Goal: Find specific page/section: Find specific page/section

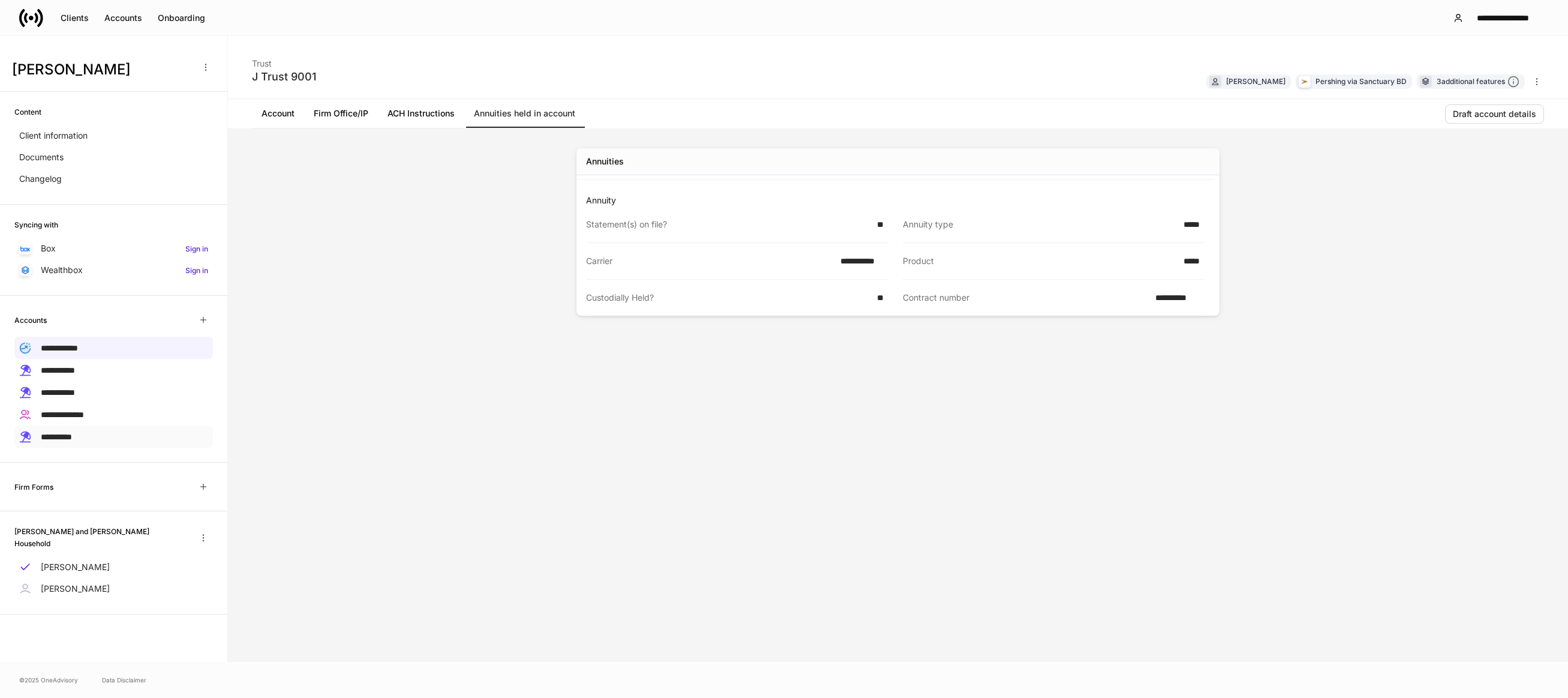
click at [128, 432] on div "**********" at bounding box center [113, 437] width 199 height 23
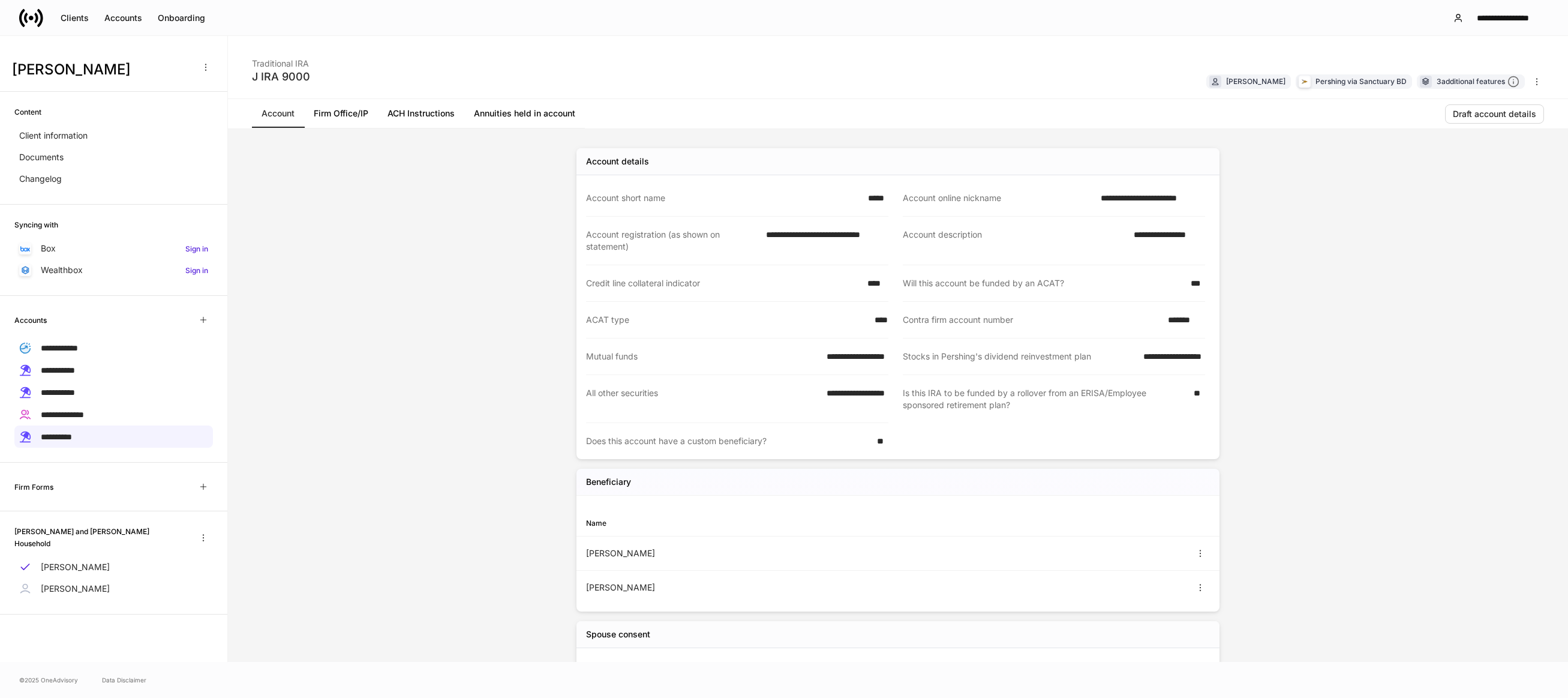
click at [537, 112] on link "Annuities held in account" at bounding box center [525, 113] width 121 height 29
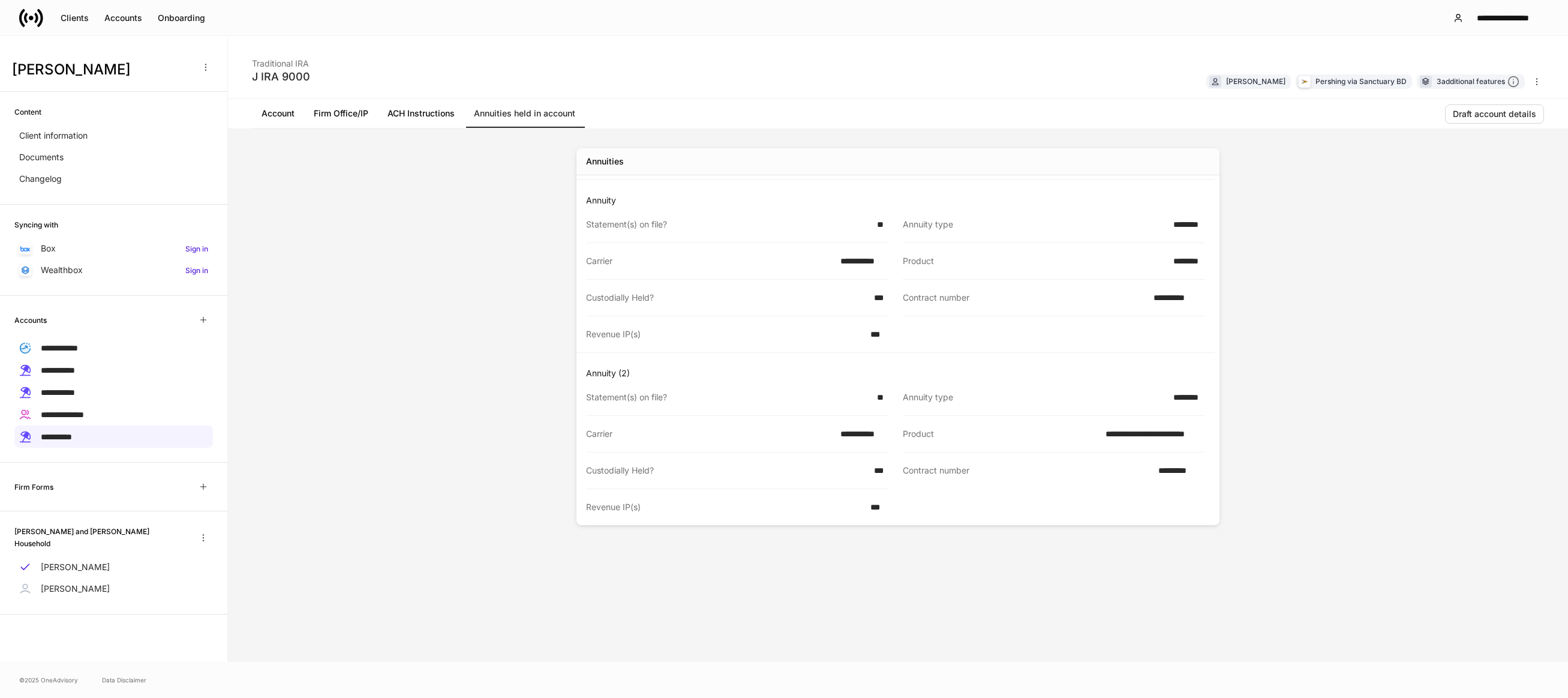
click at [278, 115] on link "Account" at bounding box center [278, 113] width 52 height 29
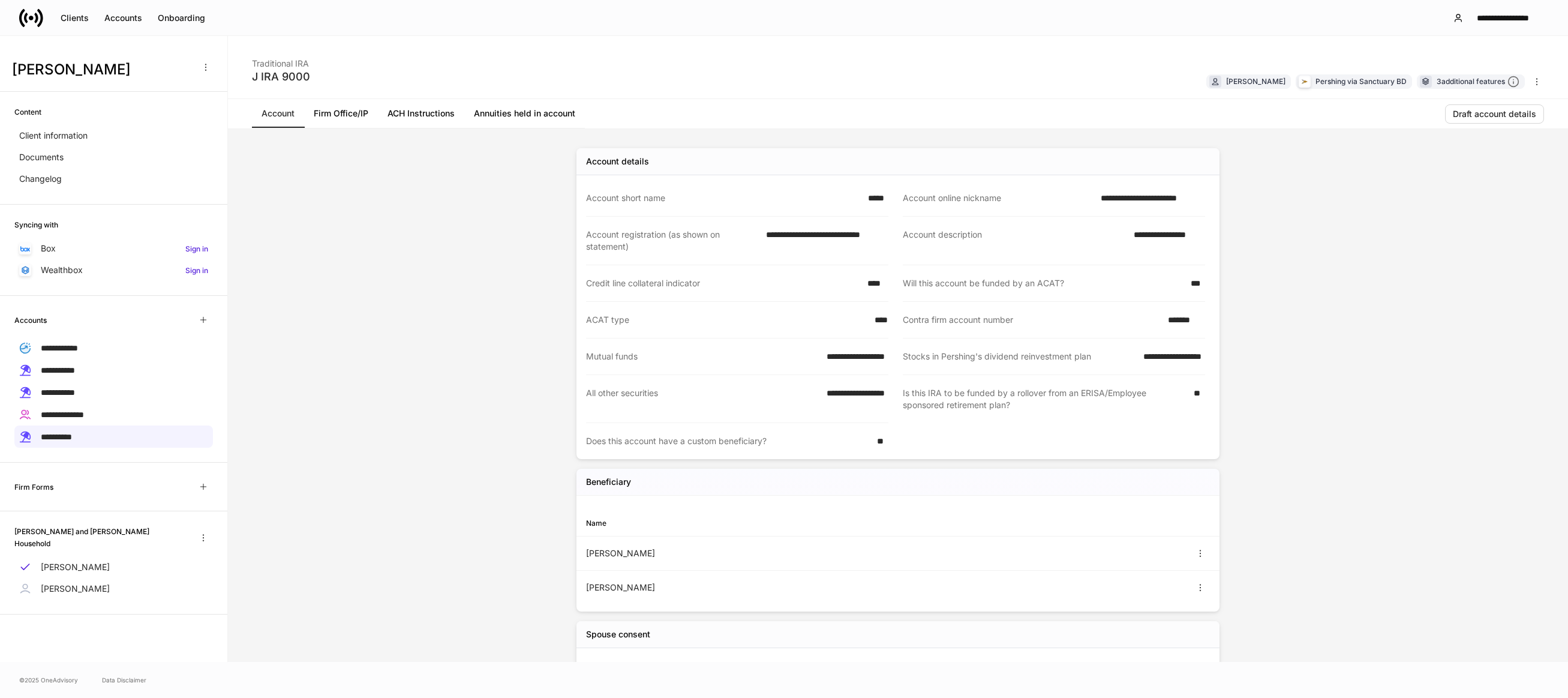
click at [554, 118] on link "Annuities held in account" at bounding box center [525, 113] width 121 height 29
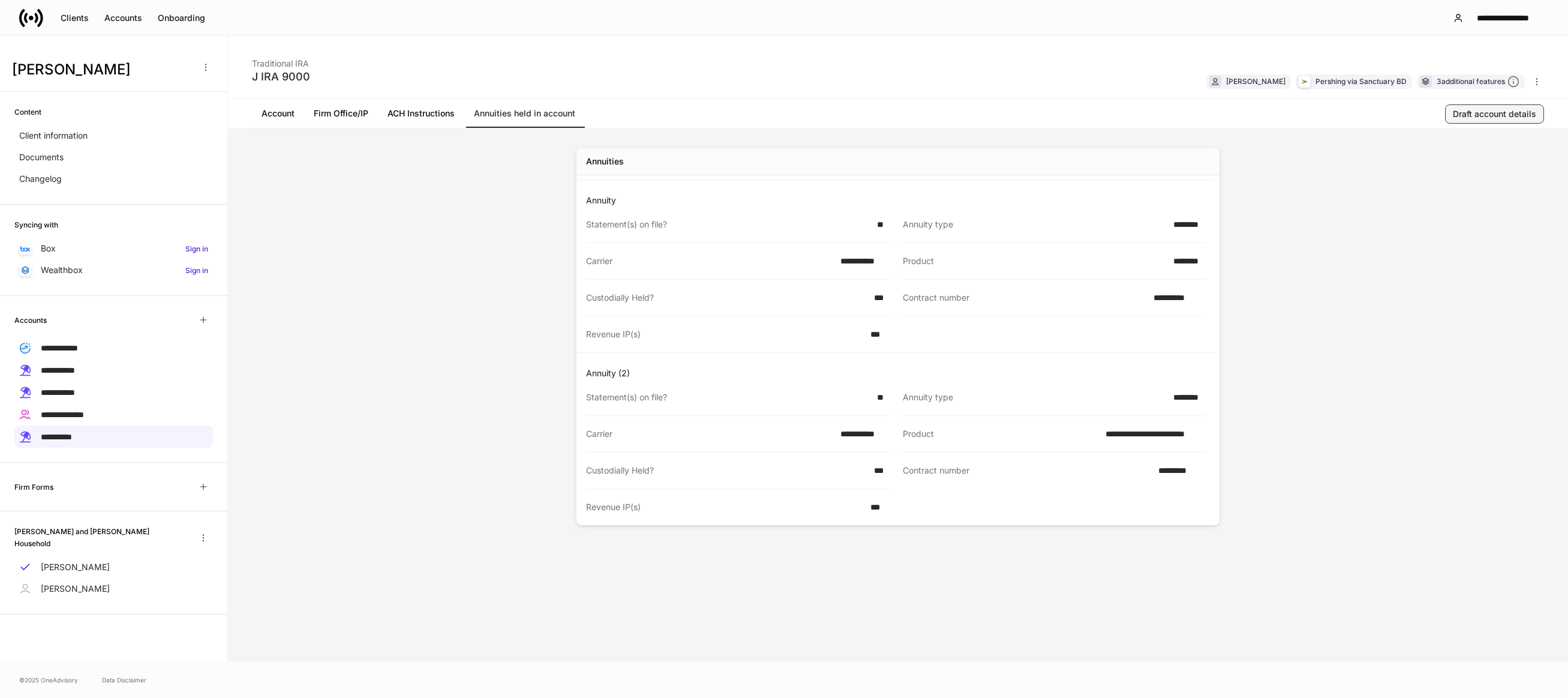
click at [1503, 119] on div "Draft account details" at bounding box center [1495, 114] width 84 height 12
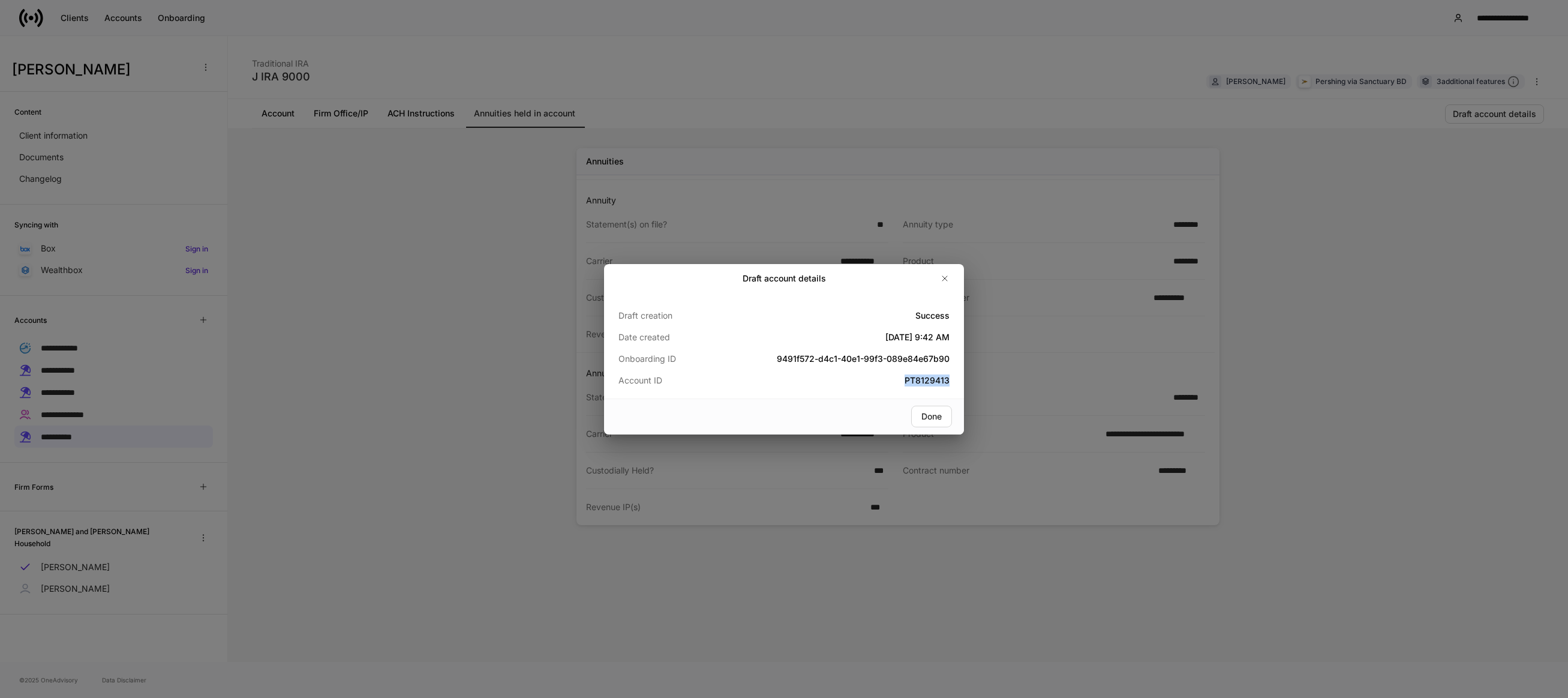
drag, startPoint x: 955, startPoint y: 379, endPoint x: 897, endPoint y: 383, distance: 58.1
click at [897, 383] on div "Draft creation Success Date created [DATE] 9:42 AM Onboarding ID 9491f572-d4c1-…" at bounding box center [784, 345] width 360 height 106
drag, startPoint x: 897, startPoint y: 383, endPoint x: 913, endPoint y: 382, distance: 16.0
copy h5 "PT8129413"
click at [78, 580] on div "Draft account details Draft creation Success Date created [DATE] 9:42 AM Onboar…" at bounding box center [784, 349] width 1568 height 698
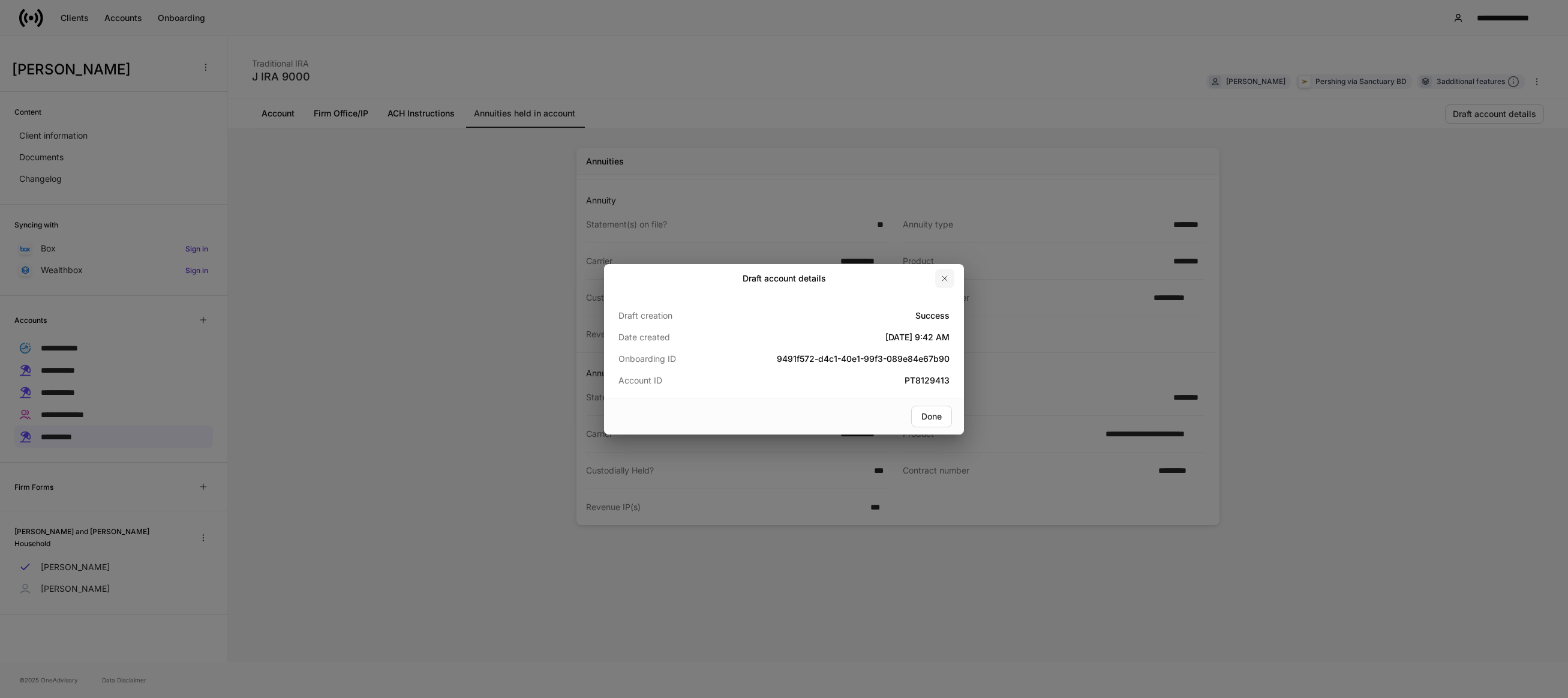
click at [941, 279] on icon "button" at bounding box center [944, 278] width 10 height 10
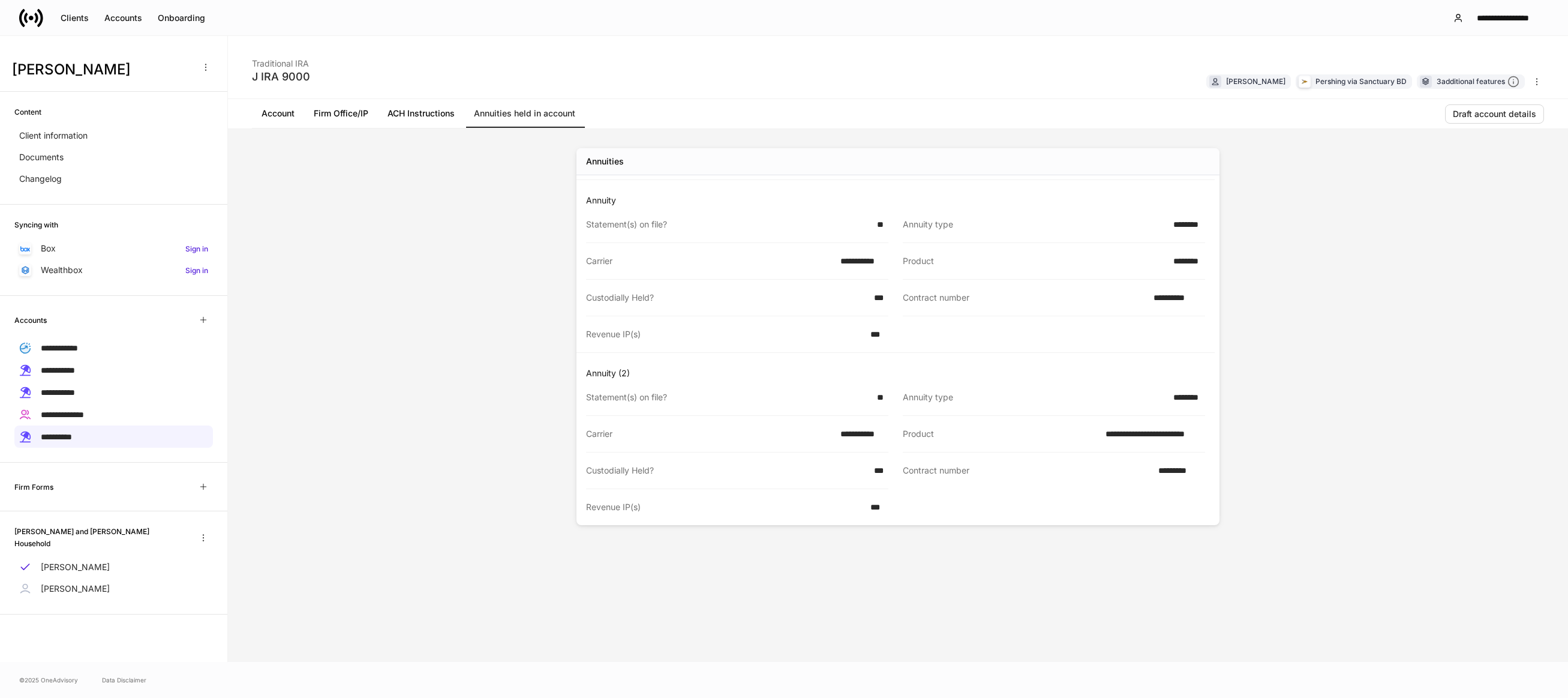
drag, startPoint x: 94, startPoint y: 578, endPoint x: 102, endPoint y: 578, distance: 8.0
click at [94, 583] on p "[PERSON_NAME]" at bounding box center [75, 589] width 69 height 12
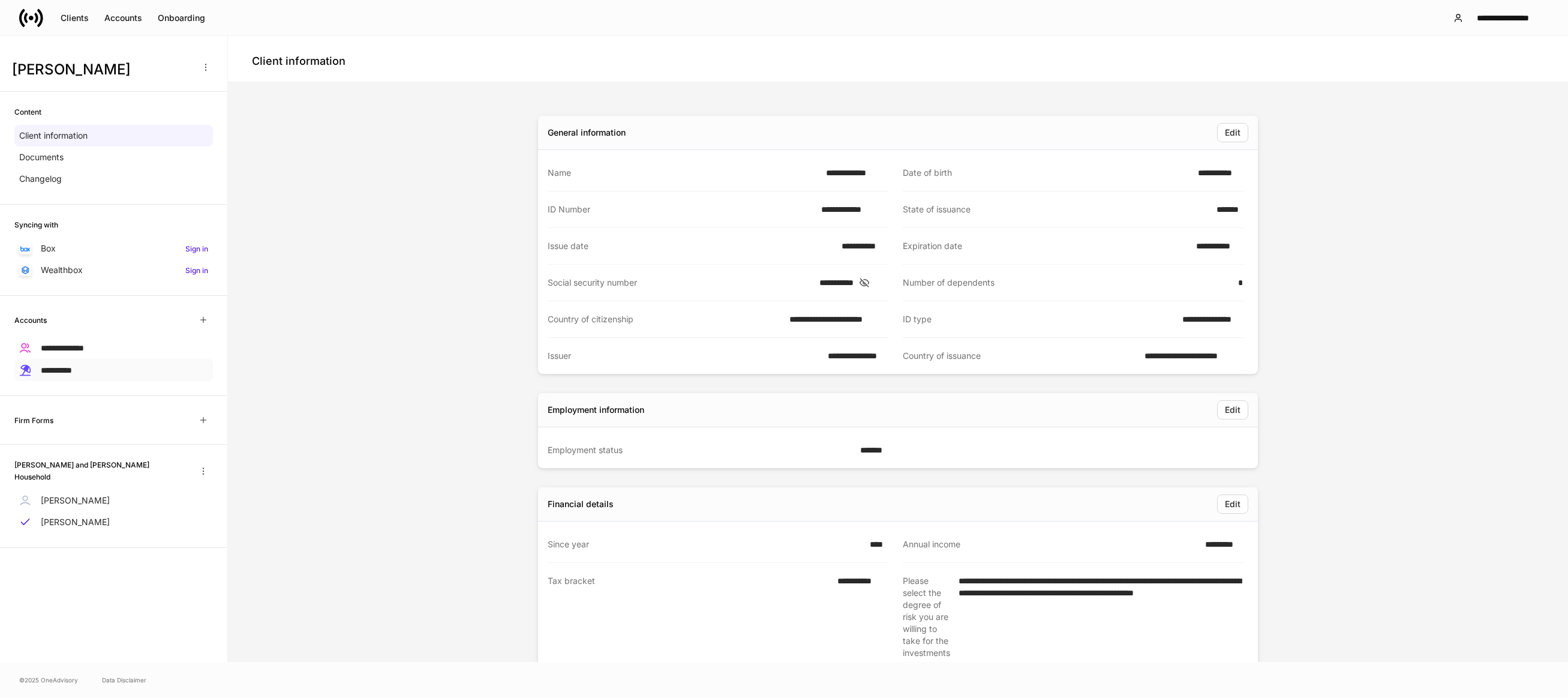
click at [97, 364] on div "**********" at bounding box center [113, 370] width 199 height 23
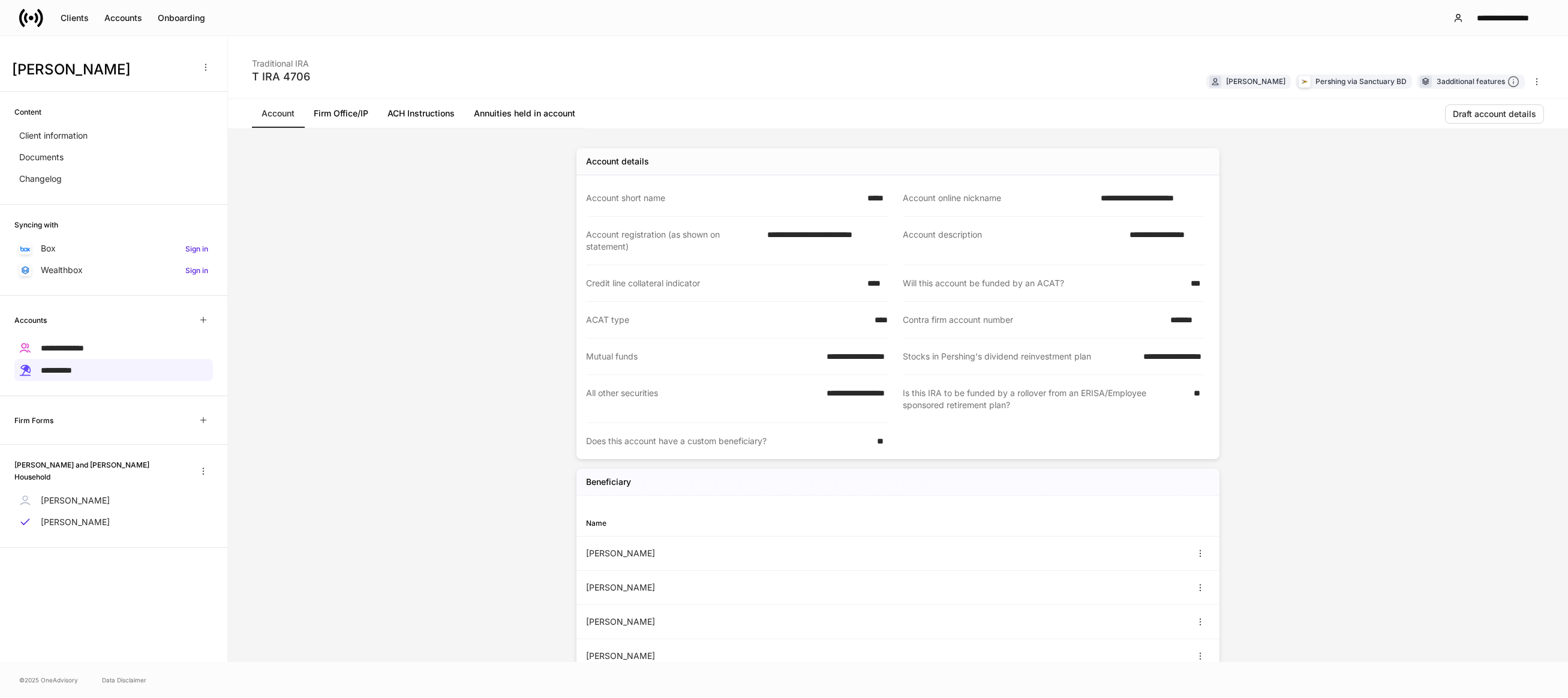
click at [530, 116] on link "Annuities held in account" at bounding box center [525, 113] width 121 height 29
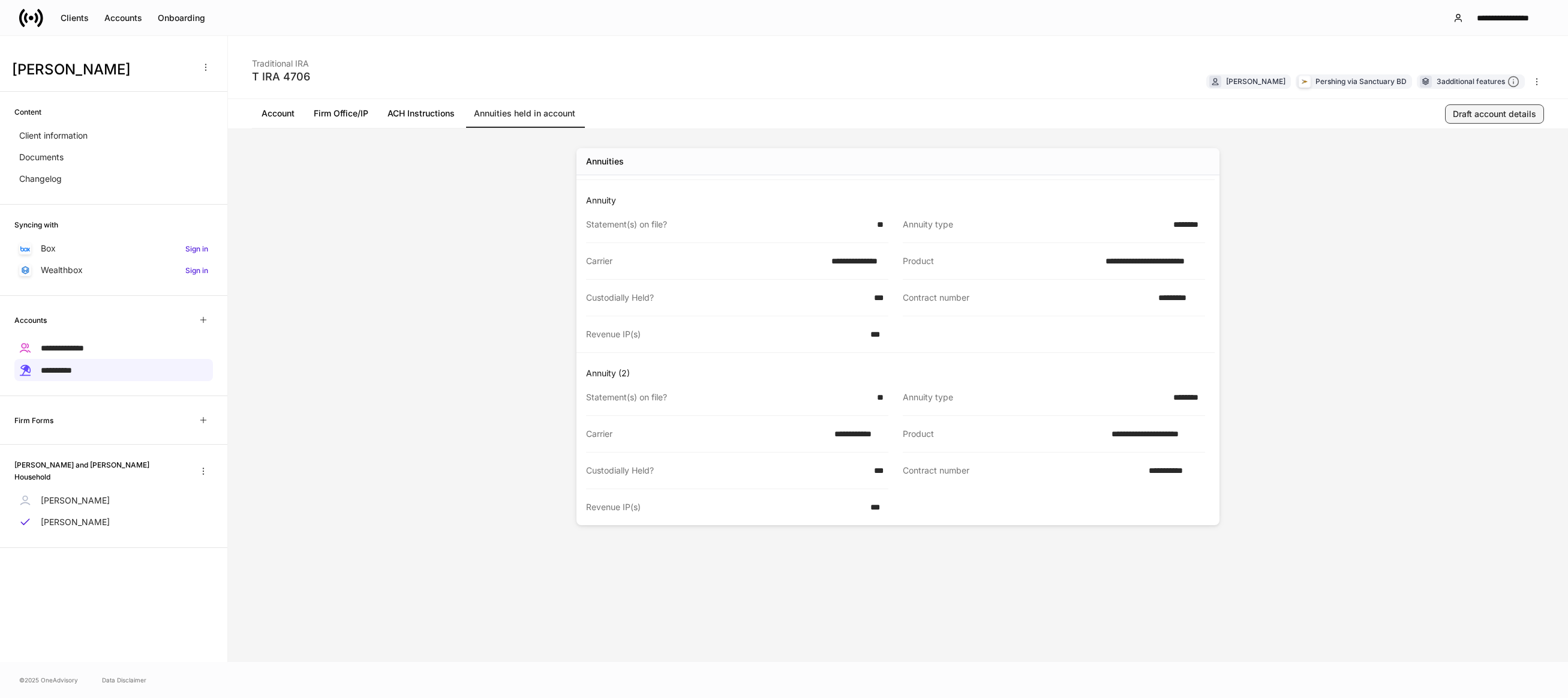
click at [1484, 113] on div "Draft account details" at bounding box center [1495, 114] width 84 height 12
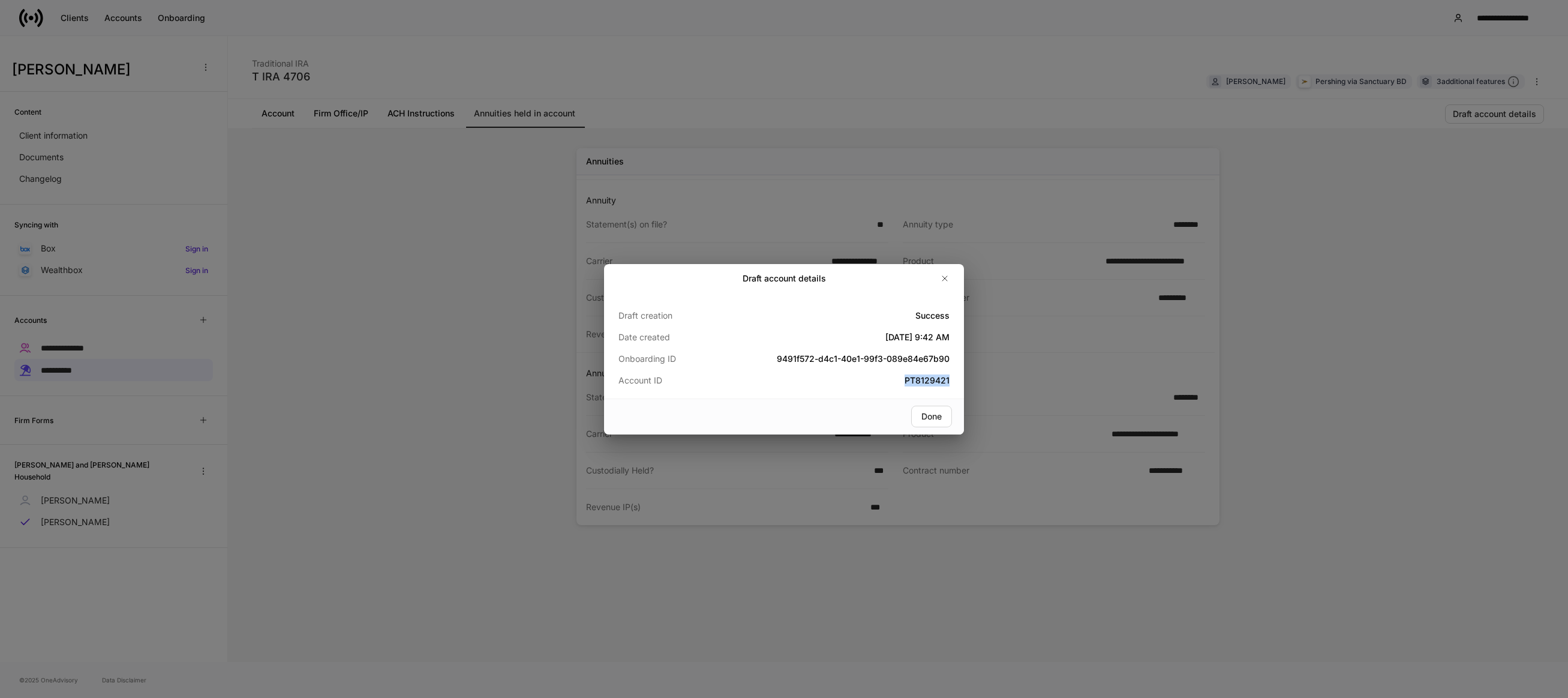
drag, startPoint x: 959, startPoint y: 383, endPoint x: 892, endPoint y: 382, distance: 67.0
click at [892, 382] on div "Draft creation Success Date created [DATE] 9:42 AM Onboarding ID 9491f572-d4c1-…" at bounding box center [784, 345] width 360 height 106
drag, startPoint x: 892, startPoint y: 382, endPoint x: 918, endPoint y: 384, distance: 26.1
copy h5 "PT8129421"
